Goal: Task Accomplishment & Management: Manage account settings

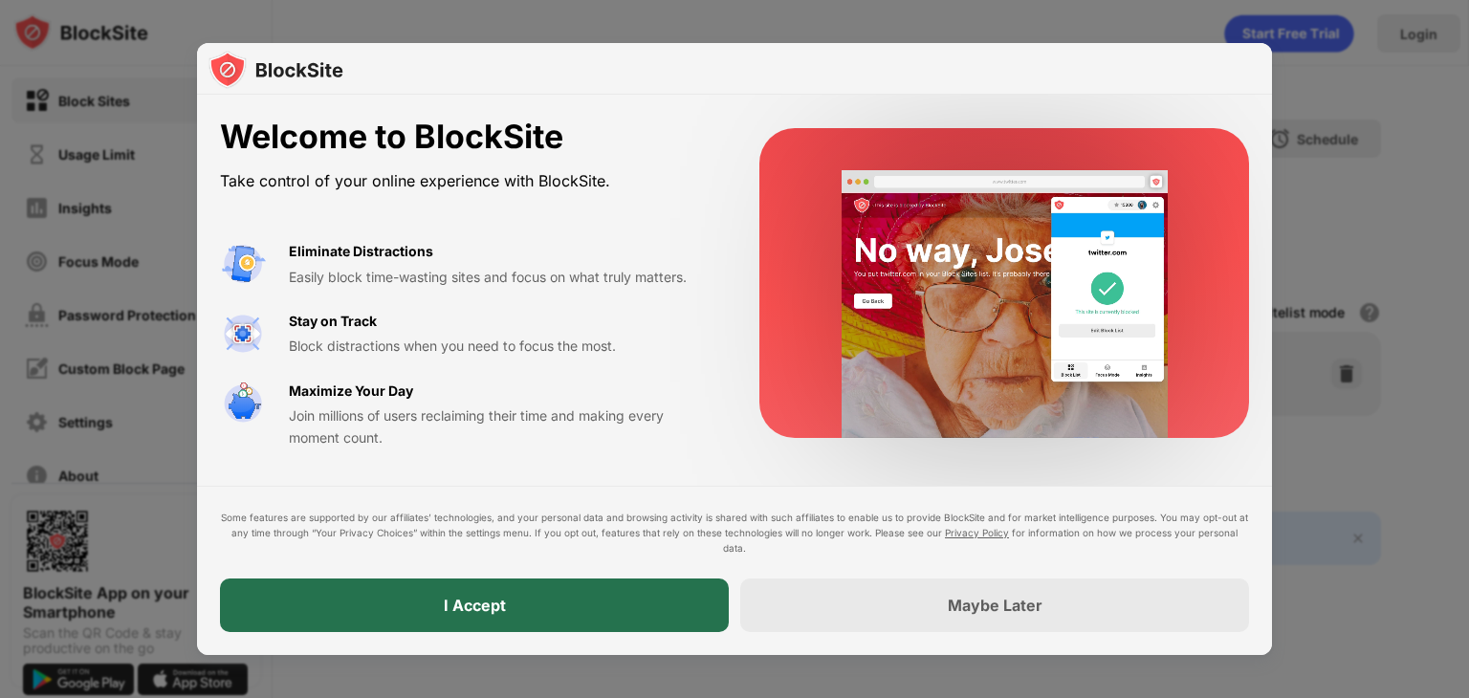
click at [558, 600] on div "I Accept" at bounding box center [474, 606] width 509 height 54
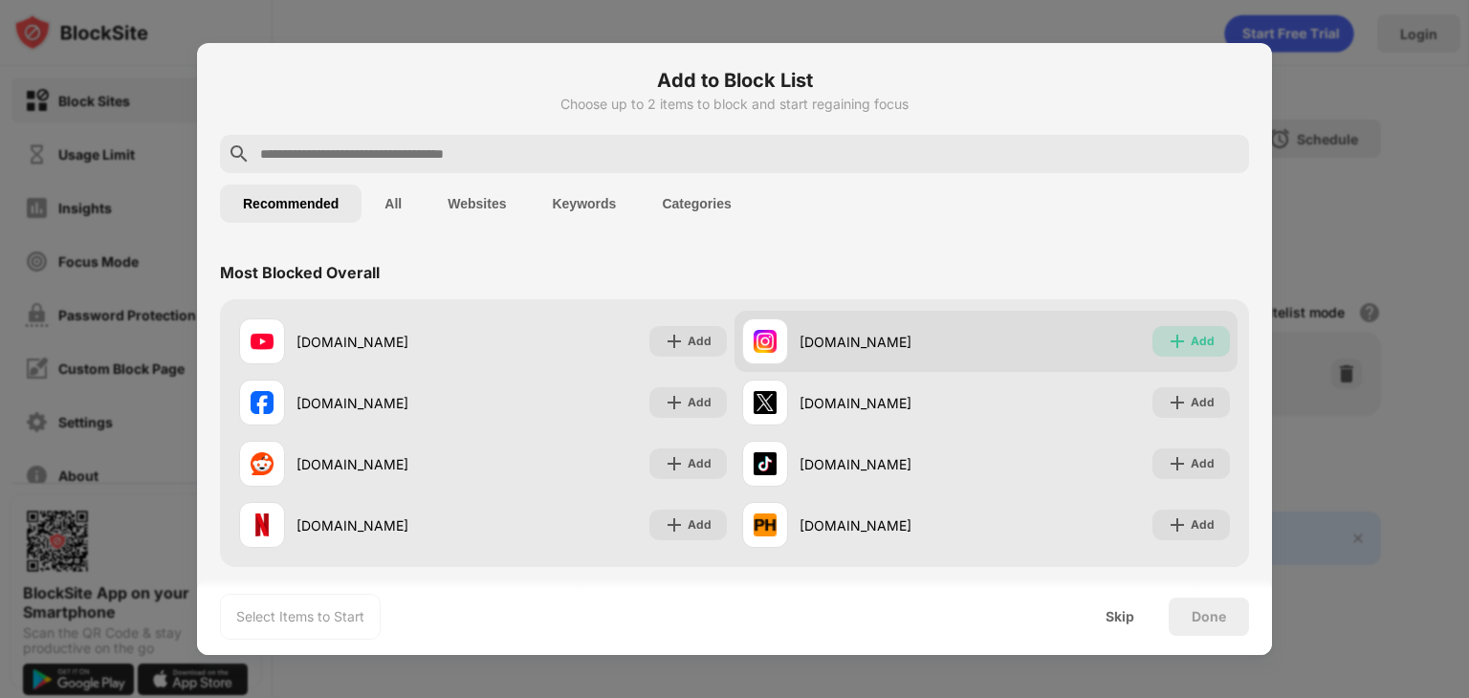
click at [1191, 338] on div "Add" at bounding box center [1203, 341] width 24 height 19
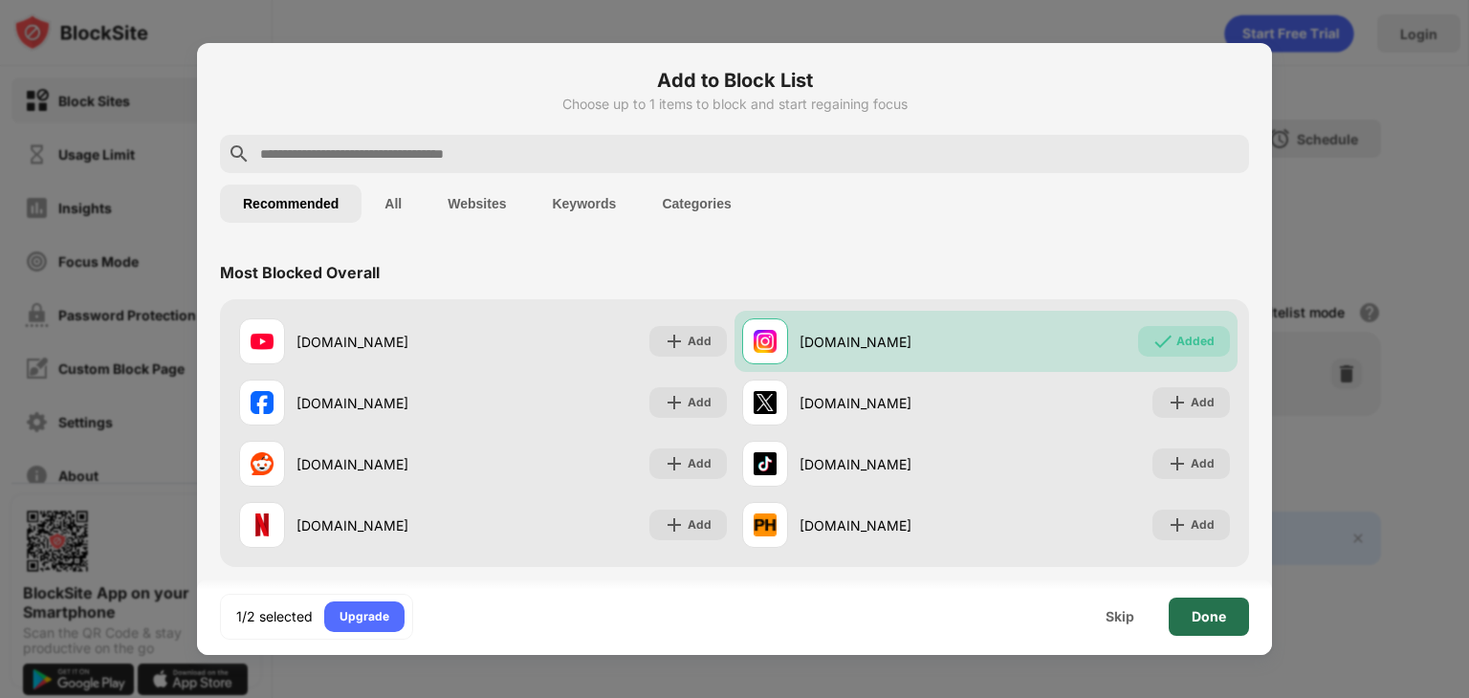
click at [1199, 606] on div "Done" at bounding box center [1209, 617] width 80 height 38
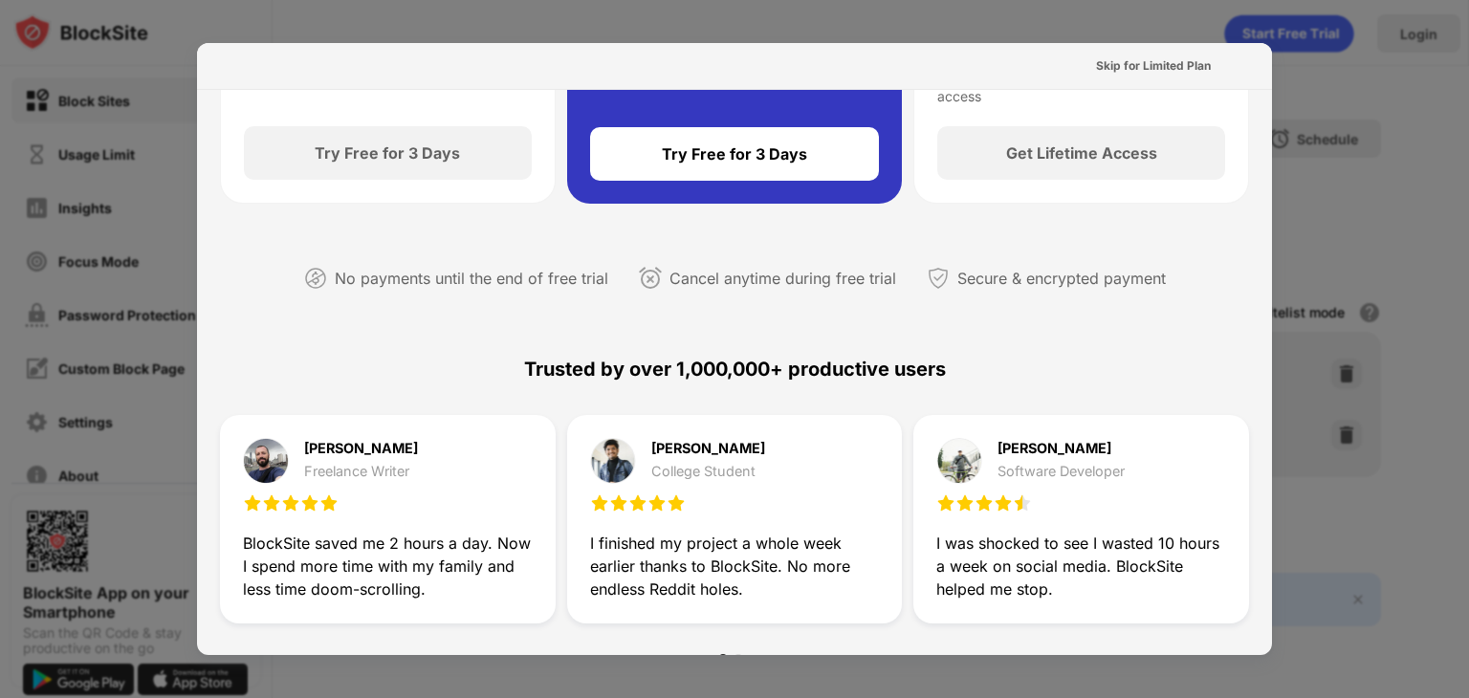
scroll to position [191, 0]
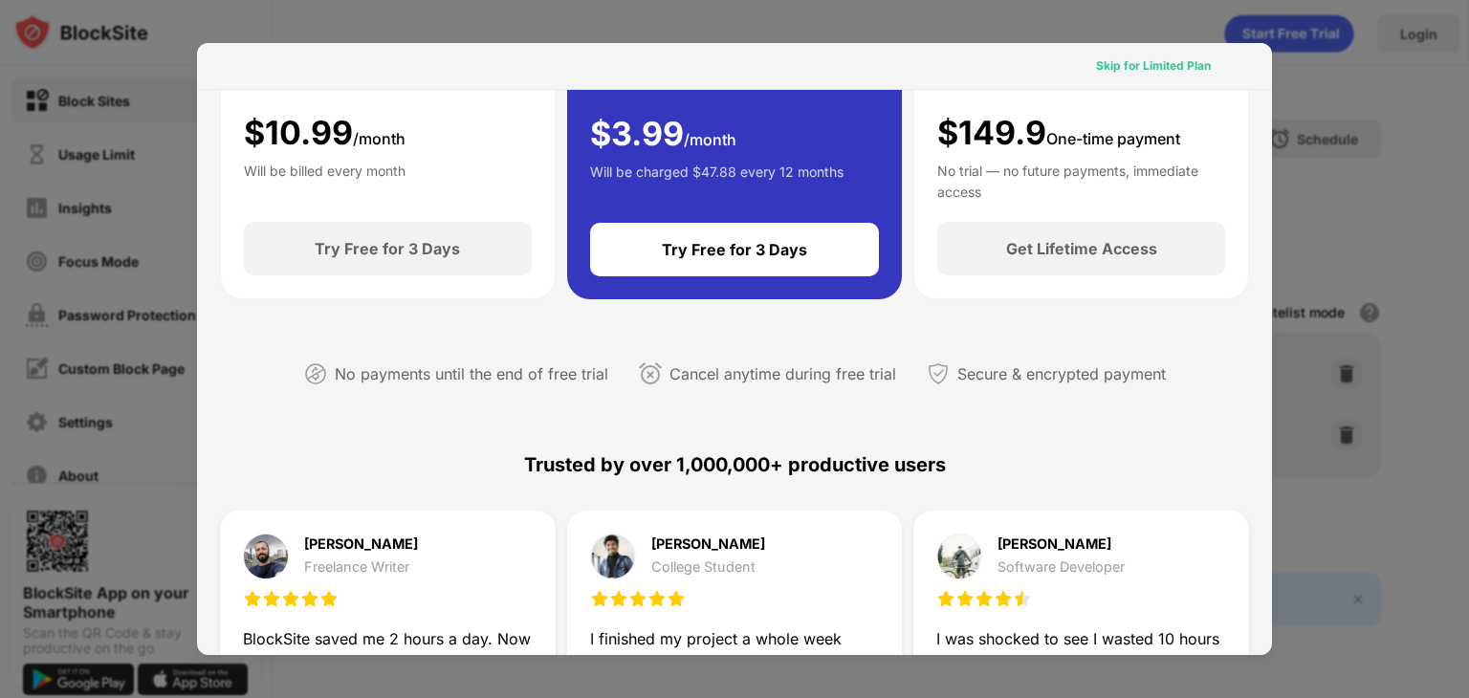
click at [1120, 64] on div "Skip for Limited Plan" at bounding box center [1153, 65] width 115 height 19
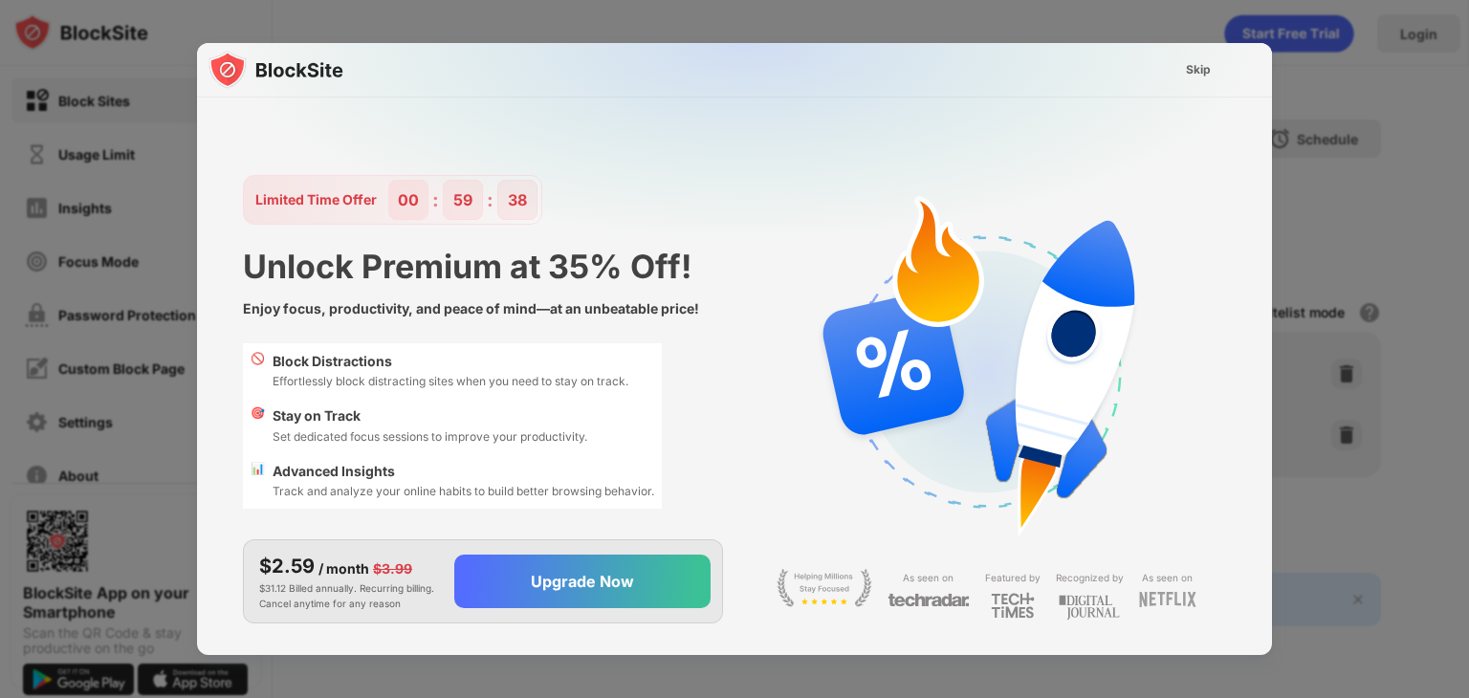
scroll to position [0, 0]
click at [1181, 71] on div "Skip" at bounding box center [1198, 70] width 55 height 31
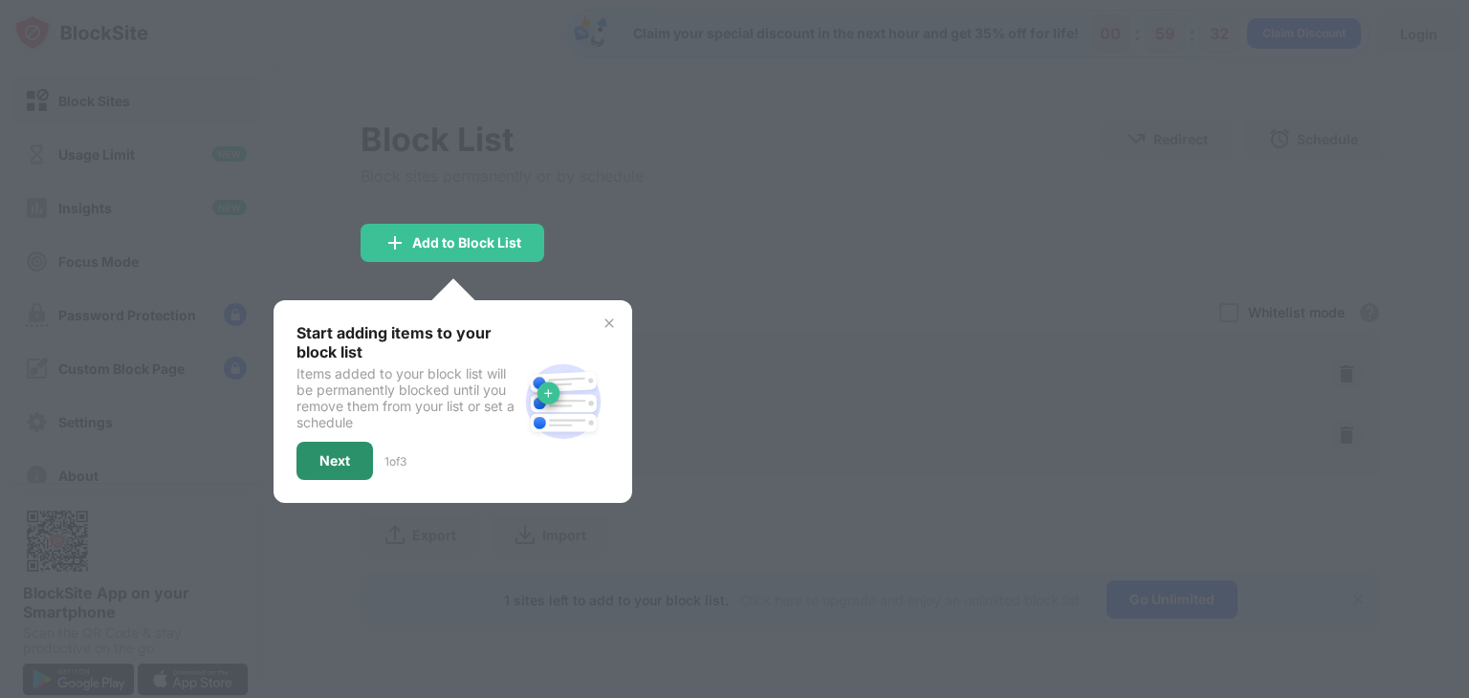
click at [332, 460] on div "Next" at bounding box center [335, 460] width 31 height 15
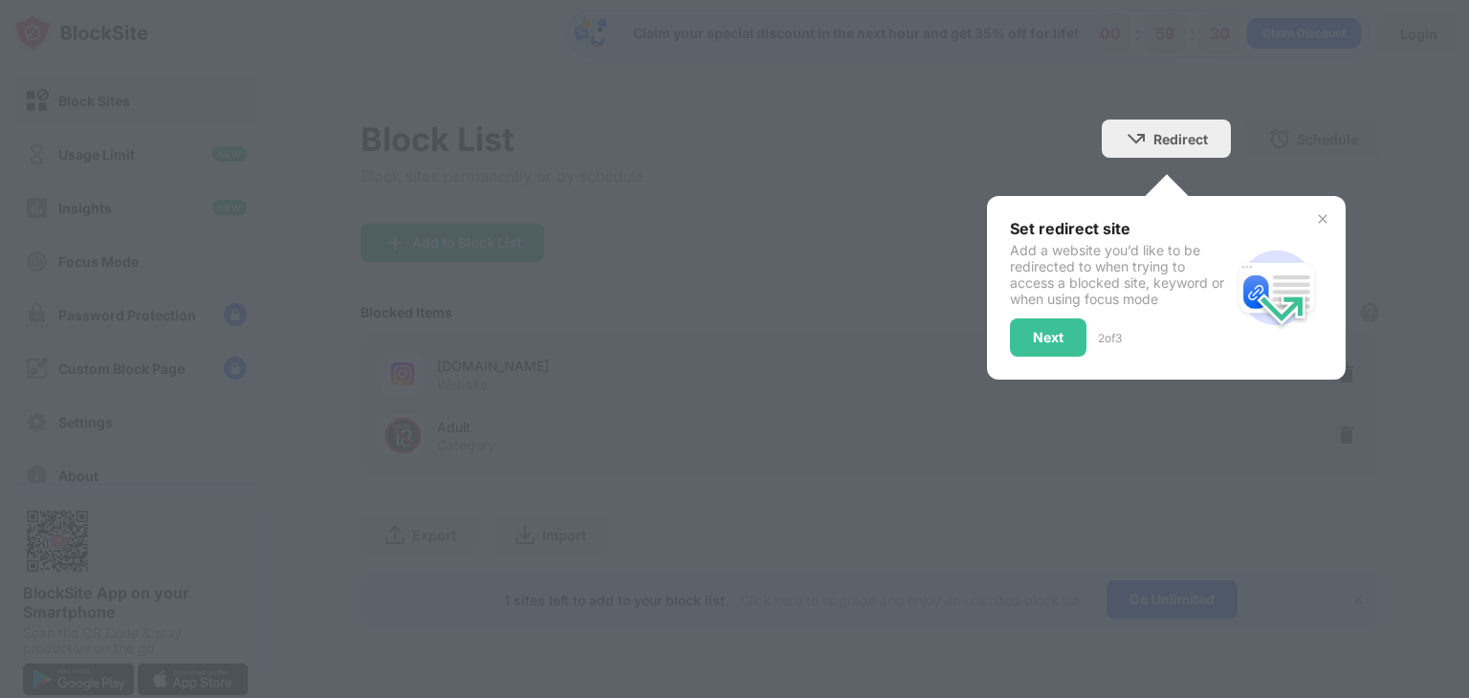
drag, startPoint x: 1097, startPoint y: 297, endPoint x: 1041, endPoint y: 331, distance: 66.1
click at [1056, 321] on div "Set redirect site Add a website you’d like to be redirected to when trying to a…" at bounding box center [1120, 288] width 221 height 138
click at [1041, 331] on div "Next" at bounding box center [1048, 337] width 31 height 15
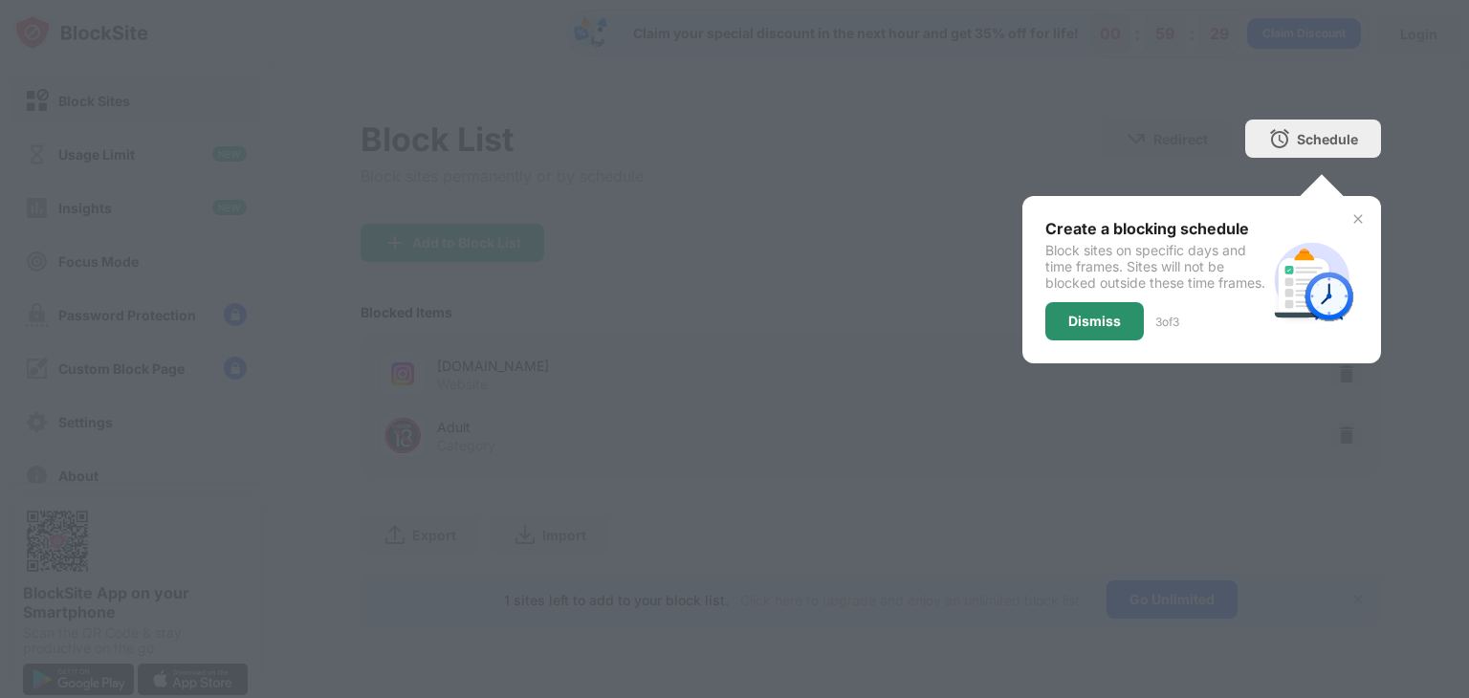
click at [1114, 329] on div "Dismiss" at bounding box center [1095, 321] width 53 height 15
